Goal: Task Accomplishment & Management: Complete application form

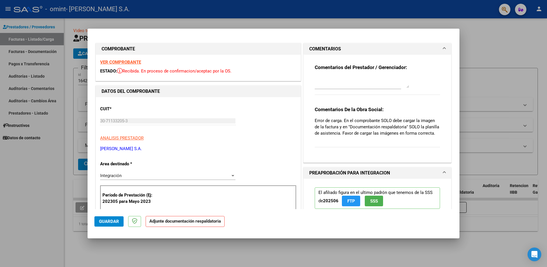
drag, startPoint x: 170, startPoint y: 68, endPoint x: 218, endPoint y: 65, distance: 48.2
click at [218, 65] on div "VER COMPROBANTE ESTADO: Recibida. En proceso de confirmacion/aceptac por la OS." at bounding box center [198, 68] width 205 height 26
drag, startPoint x: 218, startPoint y: 65, endPoint x: 215, endPoint y: 69, distance: 5.1
click at [215, 69] on span "Recibida. En proceso de confirmacion/aceptac por la OS." at bounding box center [174, 70] width 115 height 5
click at [242, 125] on div "CUIT * 30-71133205-3 Ingresar CUIT ANALISIS PRESTADOR [PERSON_NAME]" at bounding box center [198, 126] width 196 height 50
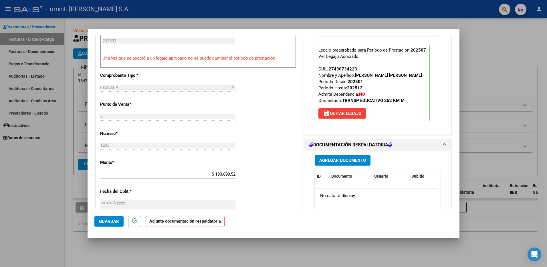
scroll to position [232, 0]
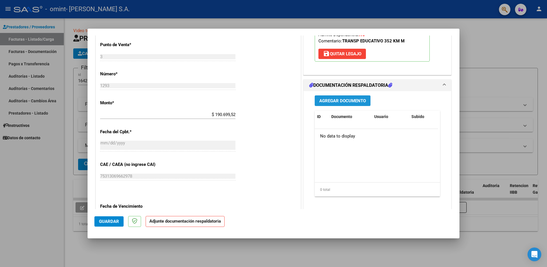
click at [334, 100] on span "Agregar Documento" at bounding box center [342, 100] width 47 height 5
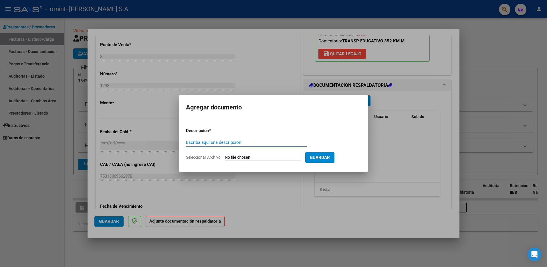
click at [258, 141] on input "Escriba aquí una descripcion" at bounding box center [246, 142] width 121 height 5
type input "p"
type input "PLANILLA"
click at [288, 157] on input "Seleccionar Archivo" at bounding box center [263, 157] width 76 height 5
click at [277, 158] on input "Seleccionar Archivo" at bounding box center [263, 157] width 76 height 5
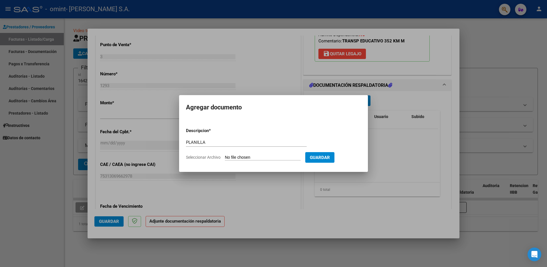
type input "C:\fakepath\PLANILLA [DATE].pdf"
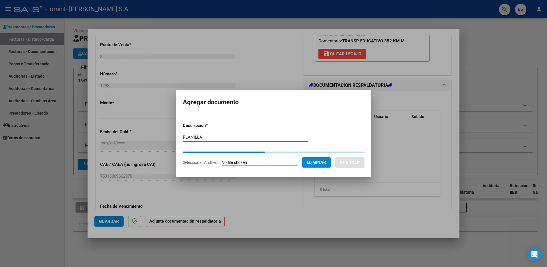
click at [226, 138] on input "PLANILLA" at bounding box center [245, 137] width 125 height 5
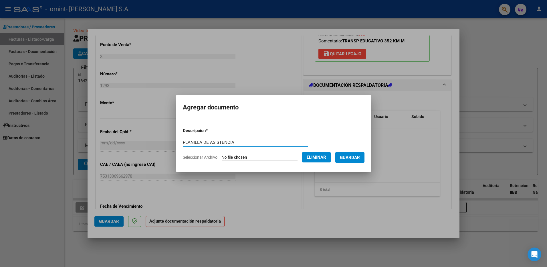
type input "PLANILLA DE ASISTENCIA"
click at [351, 158] on span "Guardar" at bounding box center [350, 157] width 20 height 5
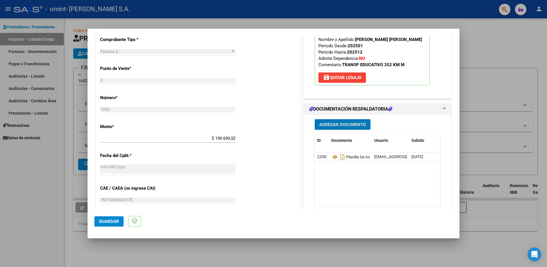
scroll to position [258, 0]
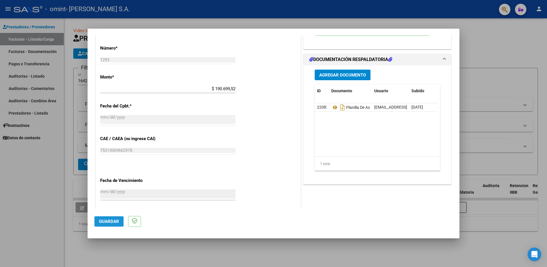
click at [105, 222] on span "Guardar" at bounding box center [109, 221] width 20 height 5
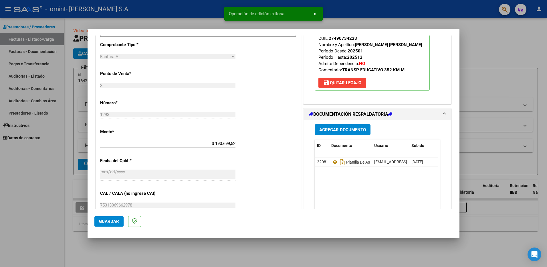
scroll to position [200, 0]
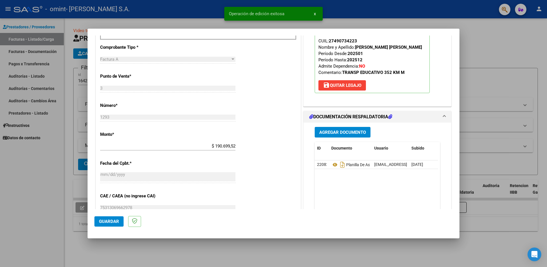
click at [479, 22] on div at bounding box center [273, 133] width 547 height 267
type input "$ 0,00"
